Goal: Task Accomplishment & Management: Complete application form

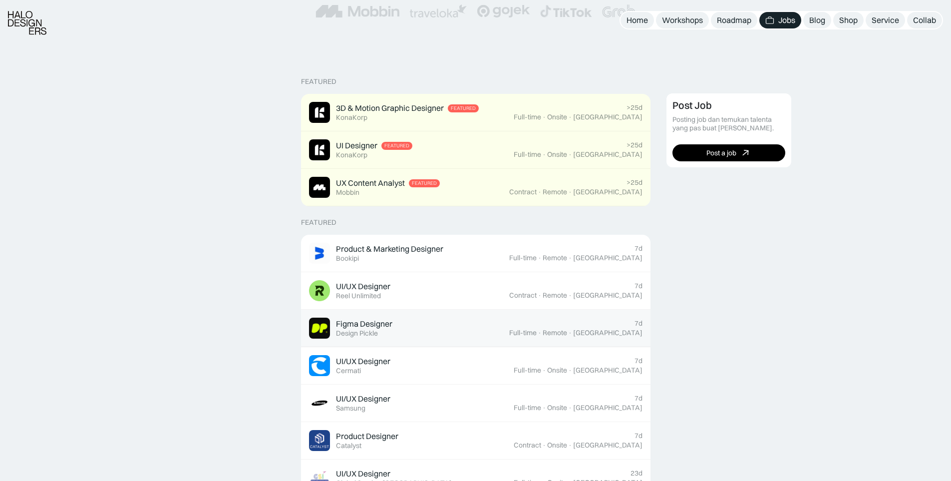
scroll to position [200, 0]
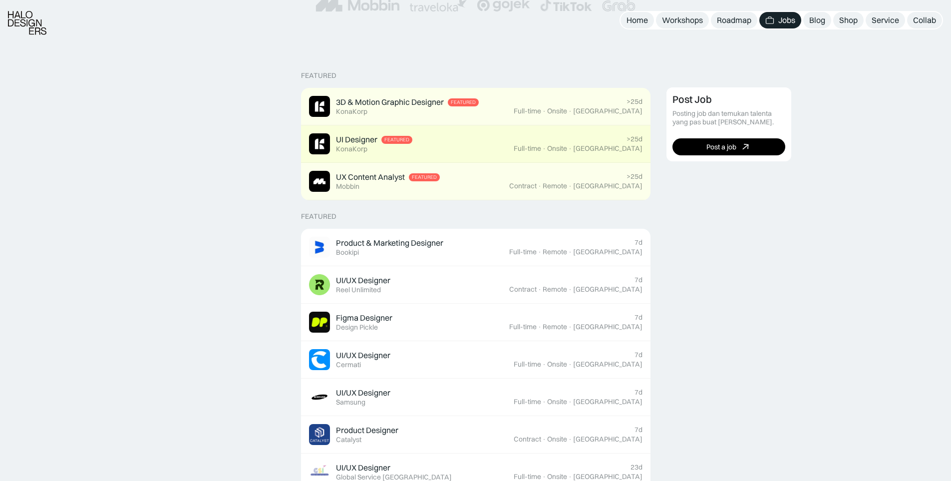
click at [449, 146] on div "UI Designer Featured KonaKorp" at bounding box center [411, 143] width 205 height 21
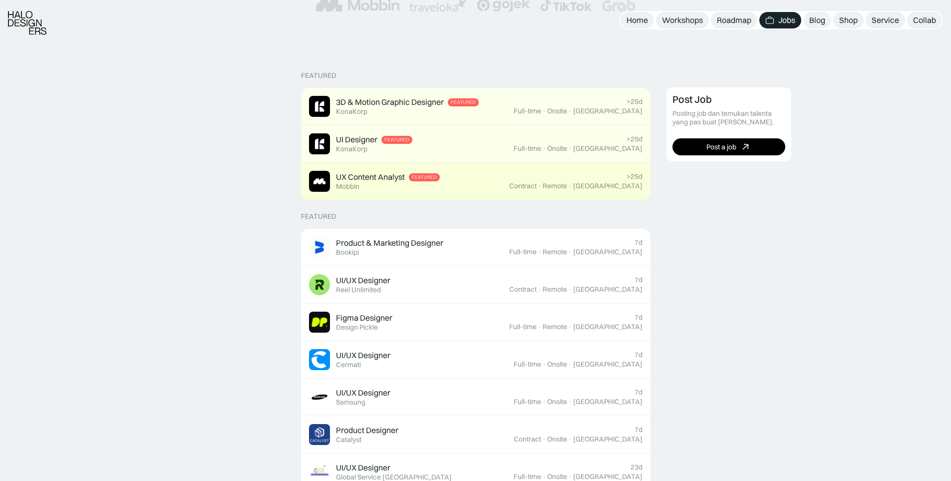
click at [615, 188] on div "[GEOGRAPHIC_DATA]" at bounding box center [607, 186] width 69 height 8
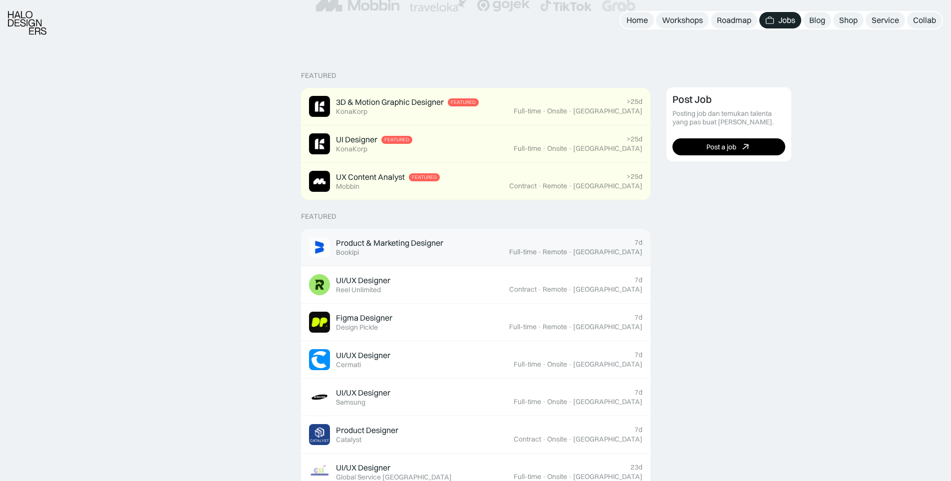
click at [495, 243] on div "Product & Marketing Designer Featured Bookipi" at bounding box center [409, 247] width 200 height 21
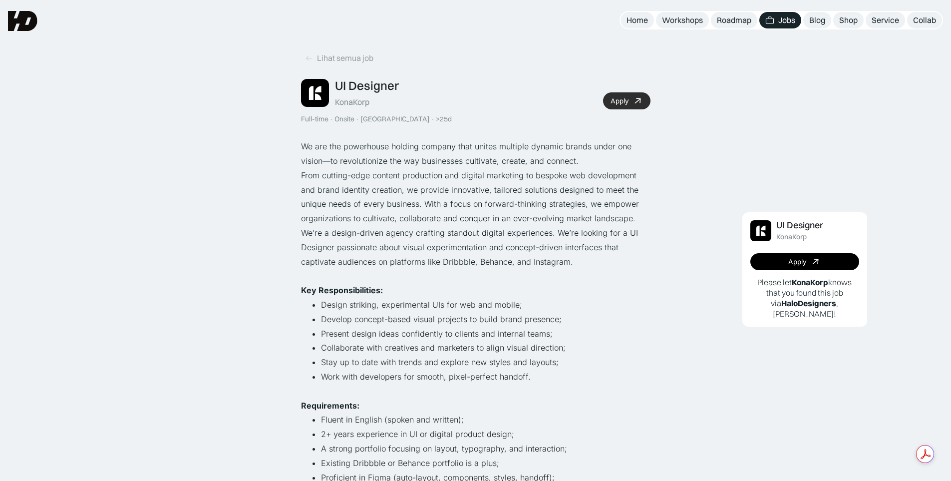
click at [615, 103] on div "Apply" at bounding box center [620, 101] width 18 height 8
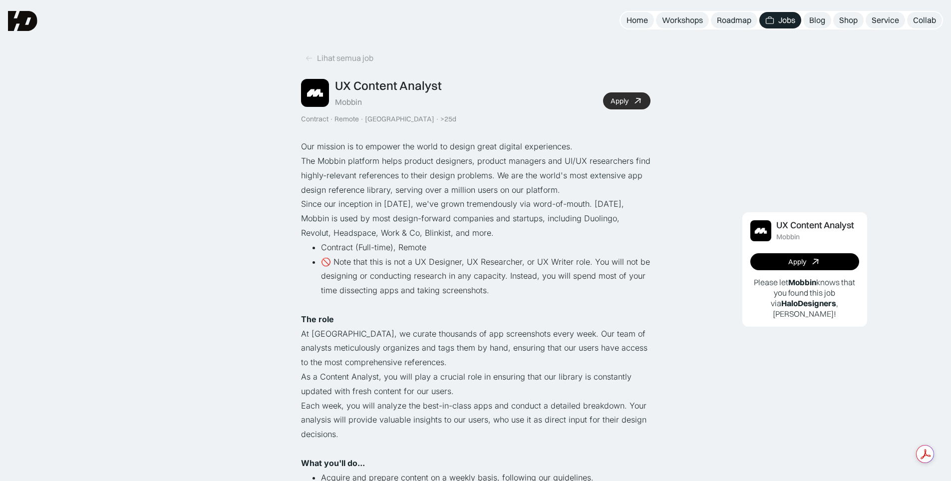
click at [645, 99] on link "Apply" at bounding box center [626, 100] width 47 height 17
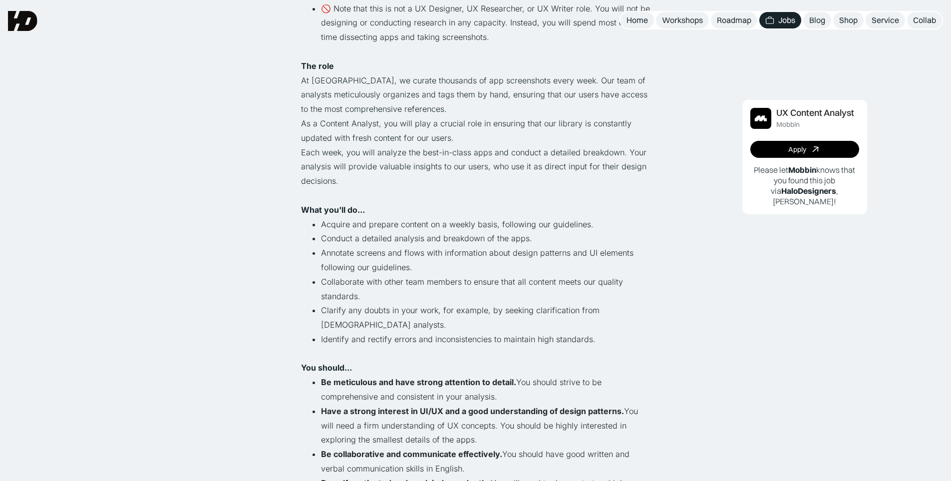
scroll to position [250, 0]
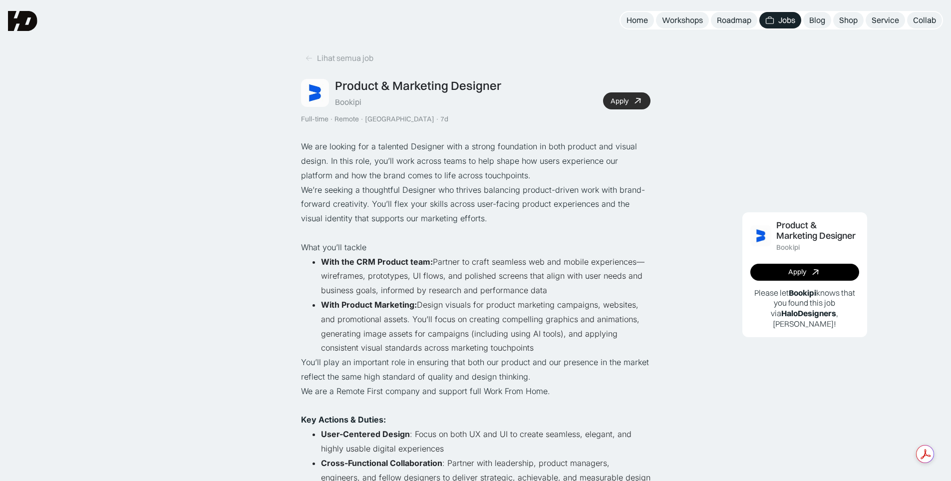
click at [632, 101] on icon at bounding box center [638, 101] width 14 height 14
click at [306, 56] on icon at bounding box center [309, 58] width 8 height 8
